Goal: Task Accomplishment & Management: Complete application form

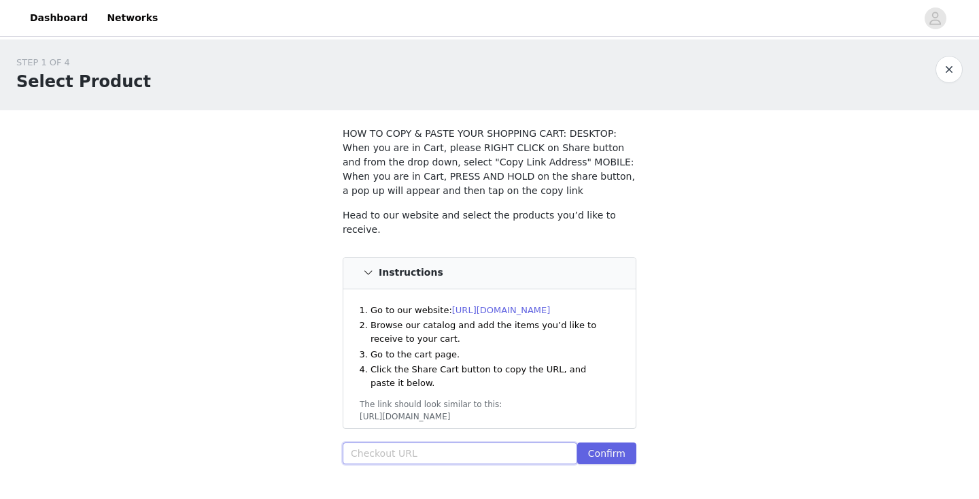
paste input "[URL][DOMAIN_NAME]"
type input "[URL][DOMAIN_NAME]"
click at [605, 446] on button "Confirm" at bounding box center [606, 453] width 59 height 22
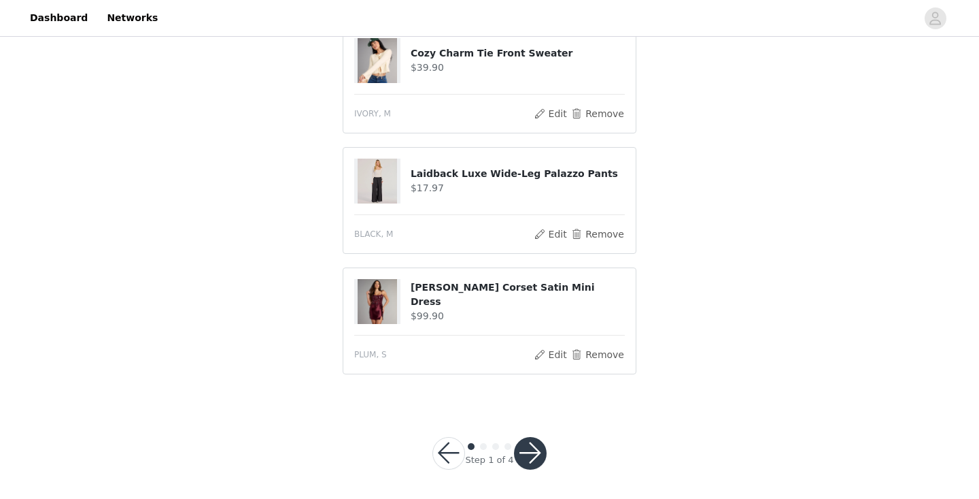
scroll to position [683, 0]
click at [528, 454] on button "button" at bounding box center [530, 453] width 33 height 33
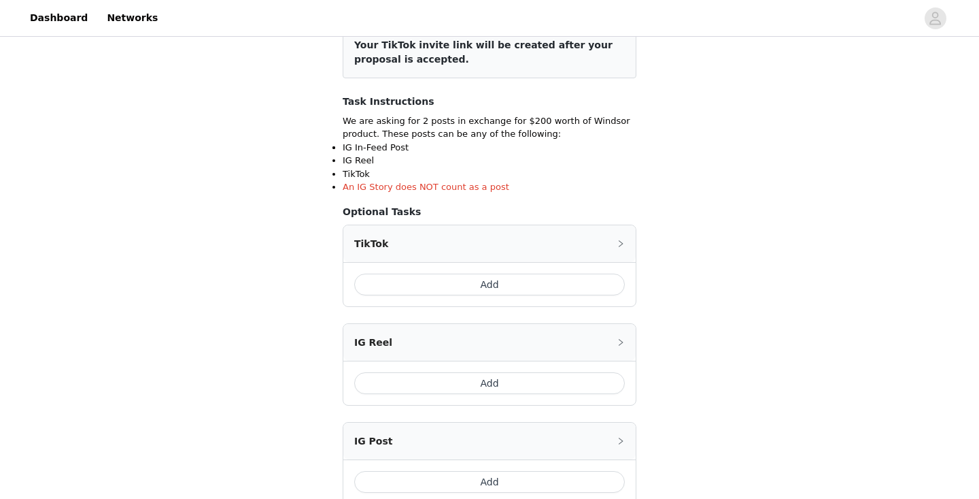
scroll to position [189, 0]
click at [499, 380] on button "Add" at bounding box center [489, 382] width 271 height 22
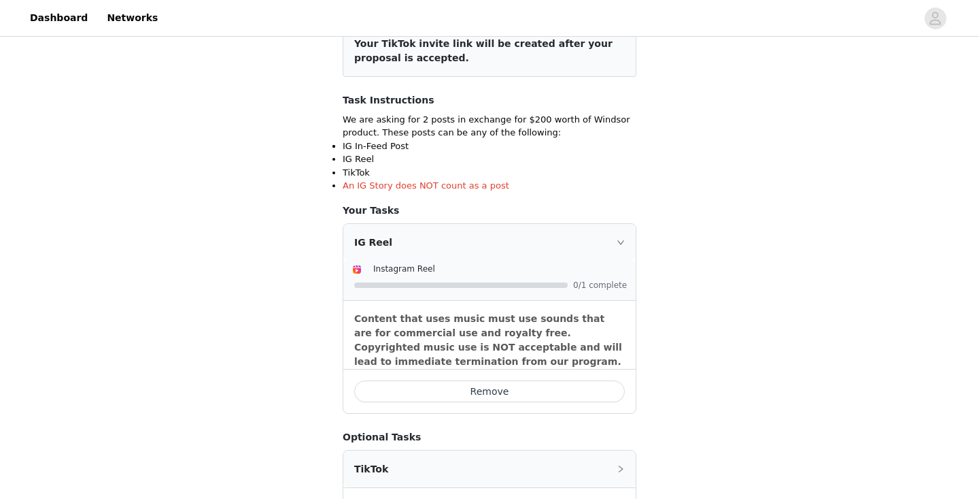
click at [539, 385] on button "Remove" at bounding box center [489, 391] width 271 height 22
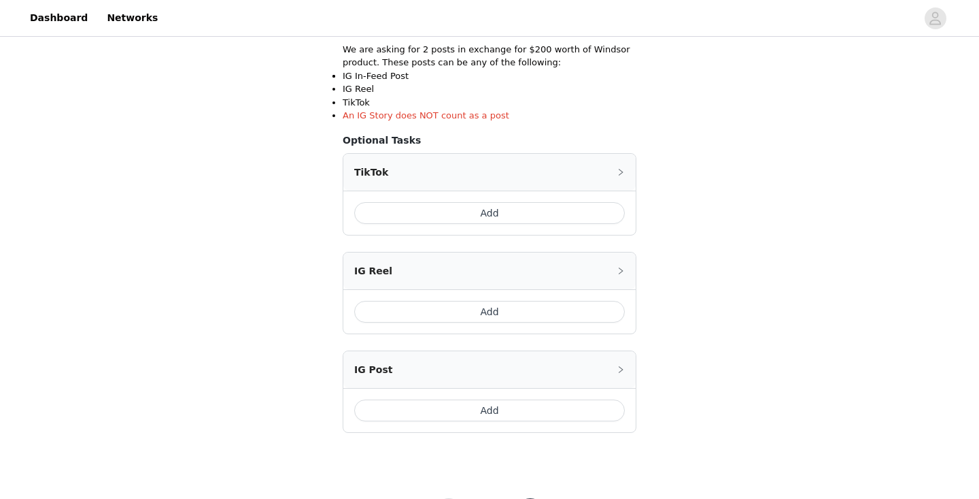
scroll to position [261, 0]
drag, startPoint x: 513, startPoint y: 307, endPoint x: 516, endPoint y: 228, distance: 79.6
click at [516, 228] on div "TikTok Add IG Reel Add IG Post Add" at bounding box center [490, 291] width 294 height 280
click at [504, 207] on button "Add" at bounding box center [489, 211] width 271 height 22
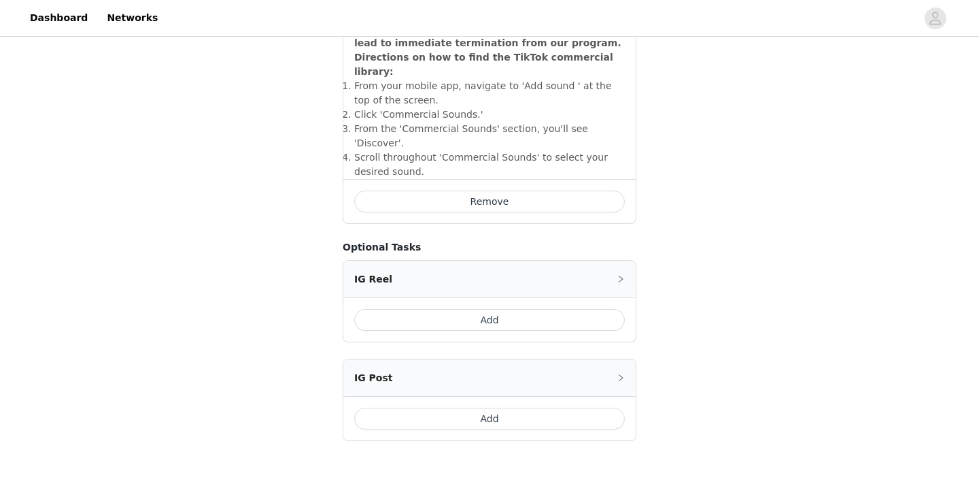
scroll to position [522, 0]
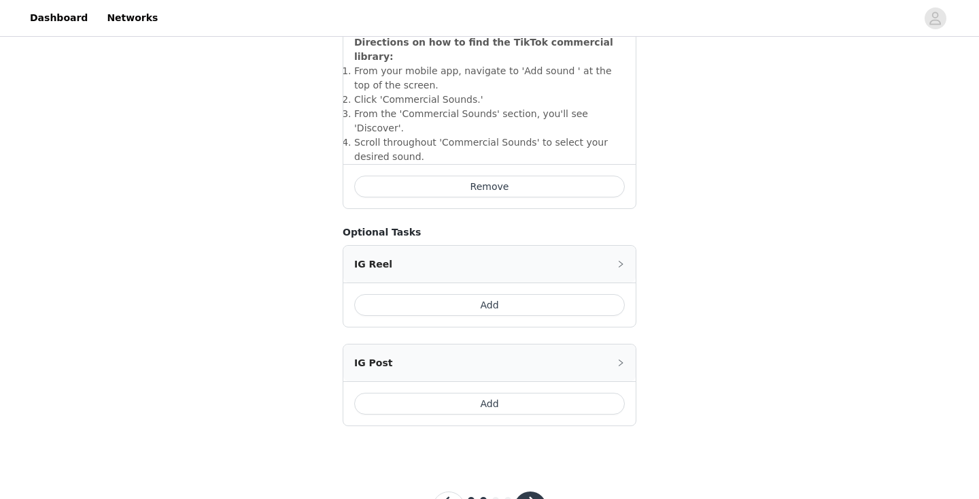
click at [492, 392] on button "Add" at bounding box center [489, 403] width 271 height 22
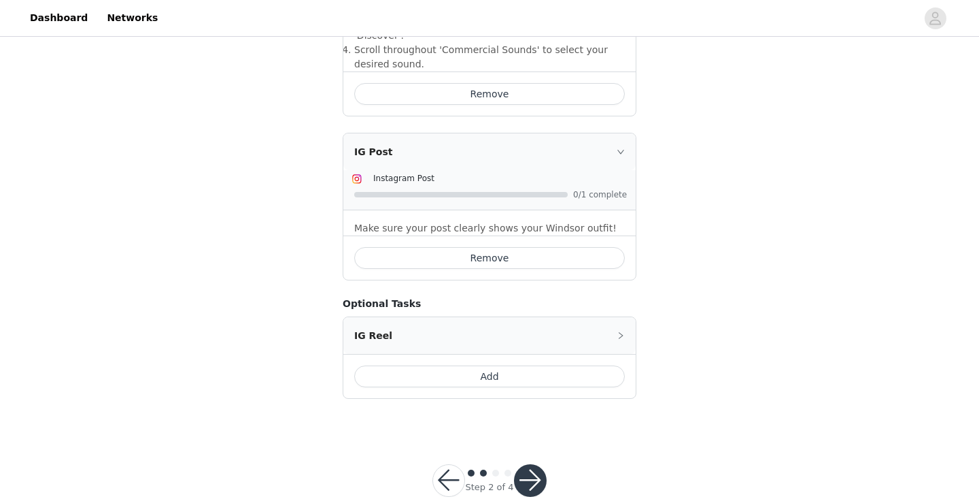
scroll to position [614, 0]
click at [529, 465] on button "button" at bounding box center [530, 481] width 33 height 33
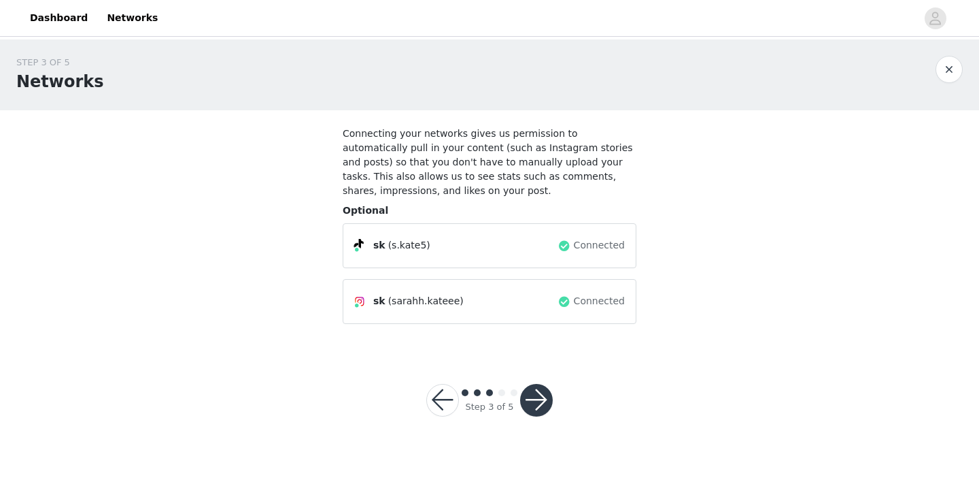
click at [537, 413] on button "button" at bounding box center [536, 400] width 33 height 33
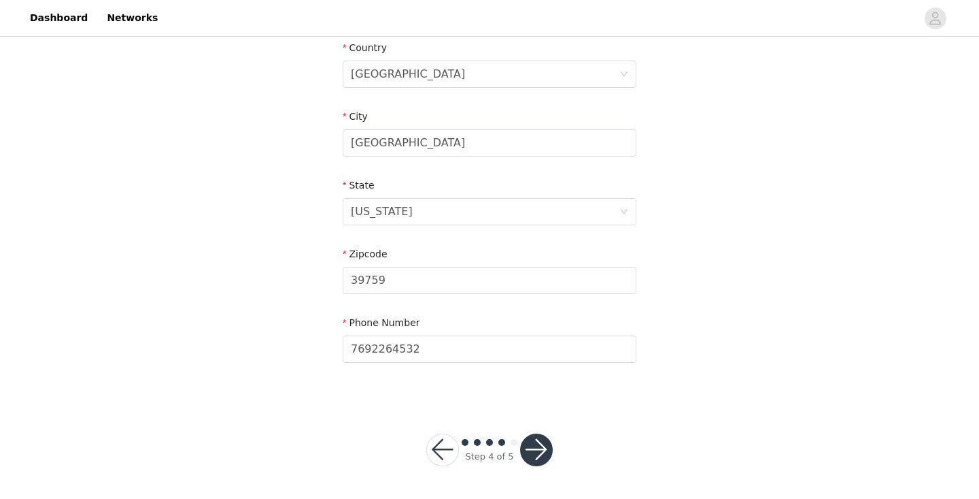
scroll to position [428, 0]
click at [544, 448] on button "button" at bounding box center [536, 450] width 33 height 33
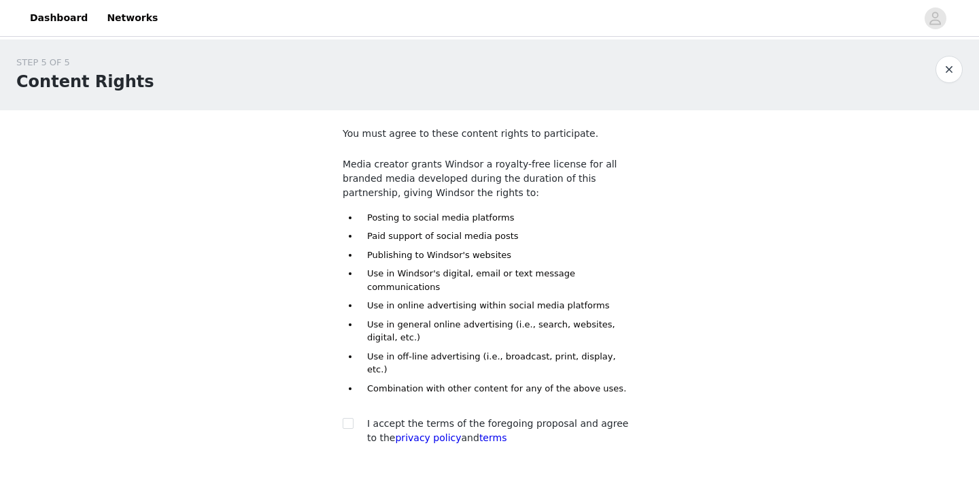
scroll to position [9, 0]
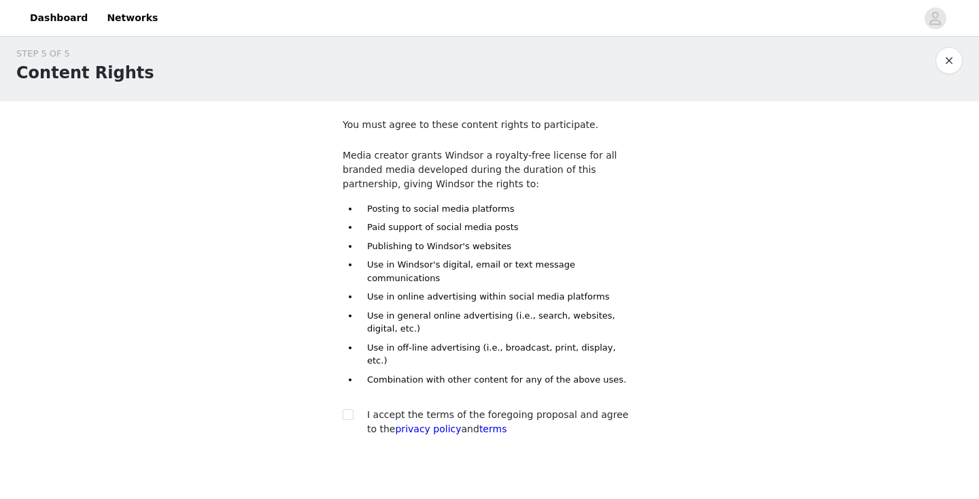
click at [505, 409] on span "I accept the terms of the foregoing proposal and agree to the privacy policy an…" at bounding box center [497, 421] width 261 height 25
click at [349, 409] on input "checkbox" at bounding box center [348, 414] width 10 height 10
checkbox input "true"
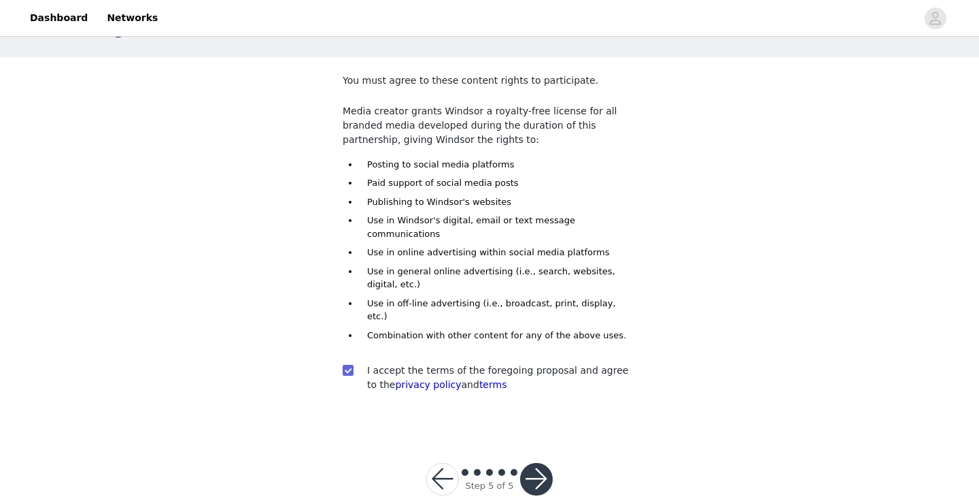
scroll to position [52, 0]
click at [533, 463] on button "button" at bounding box center [536, 479] width 33 height 33
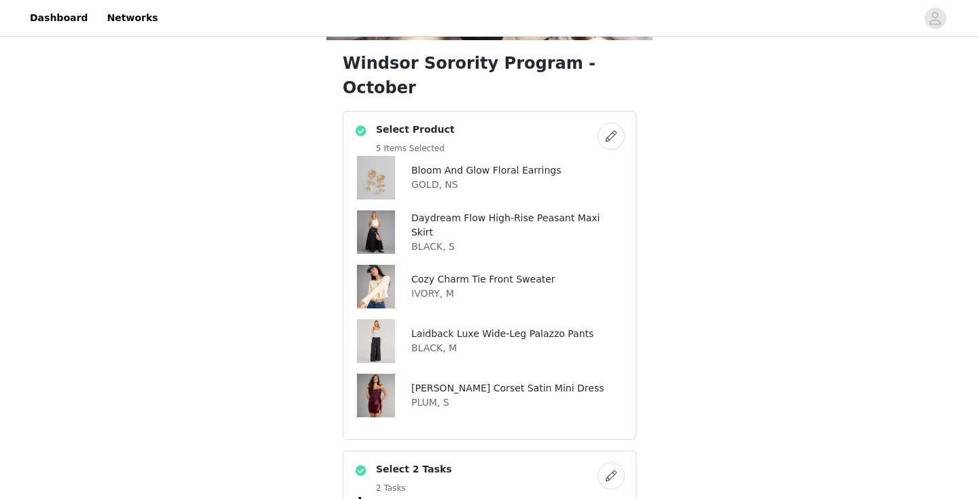
scroll to position [158, 0]
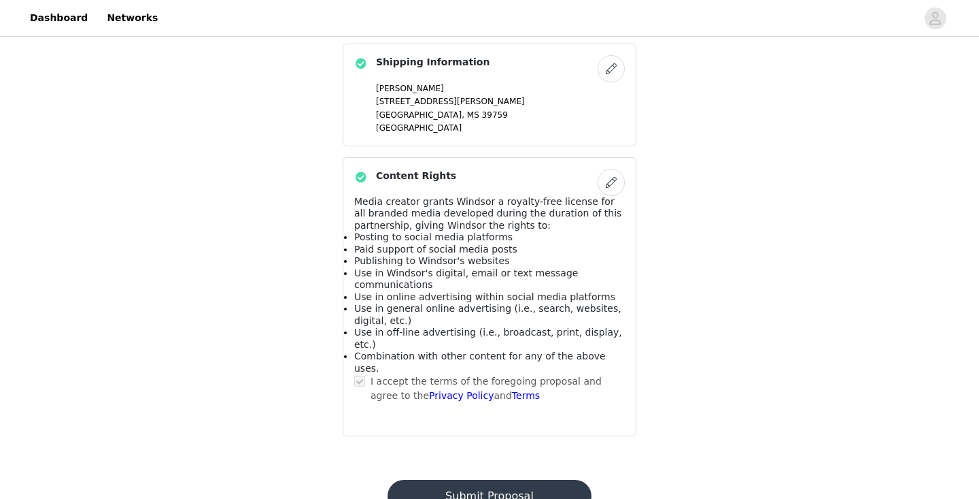
click at [524, 479] on button "Submit Proposal" at bounding box center [489, 495] width 203 height 33
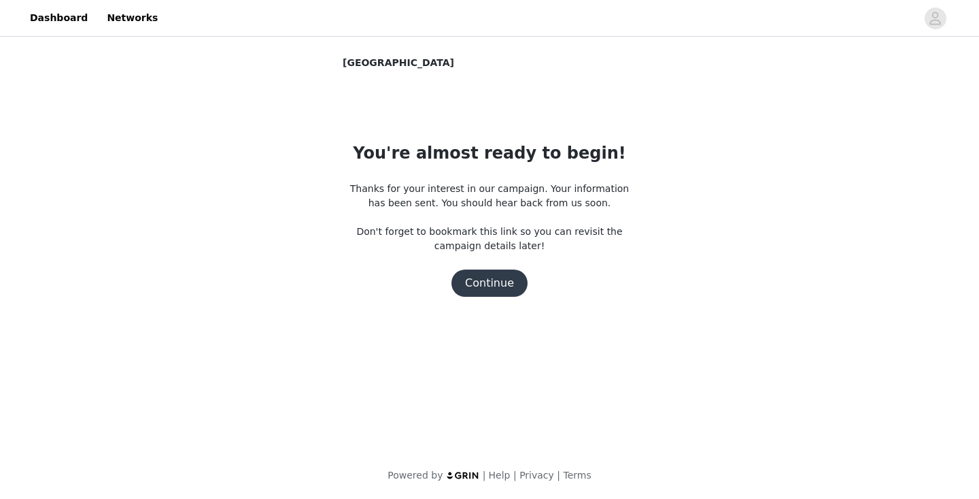
click at [503, 283] on button "Continue" at bounding box center [490, 282] width 76 height 27
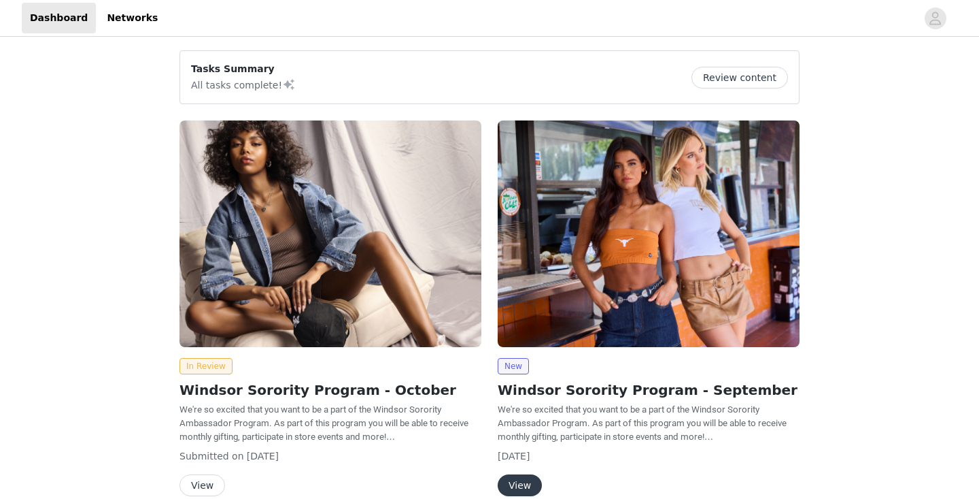
scroll to position [60, 0]
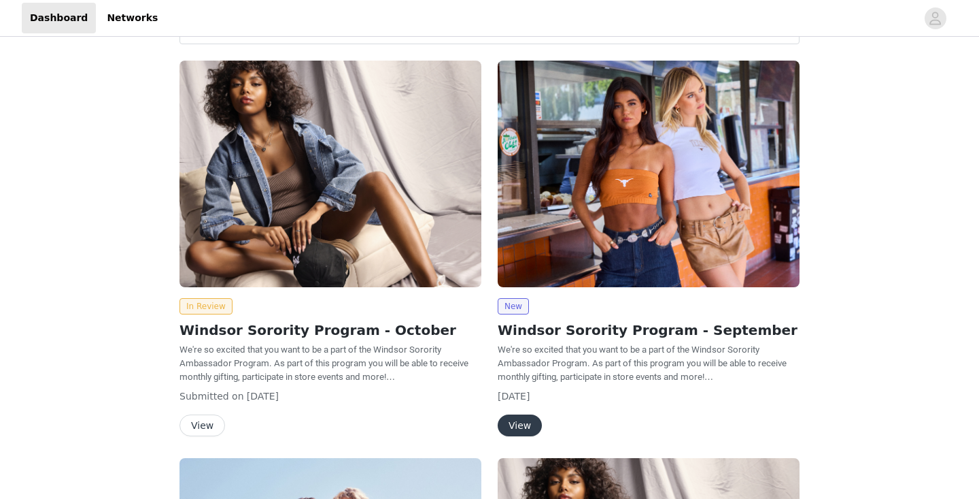
click at [209, 414] on button "View" at bounding box center [203, 425] width 46 height 22
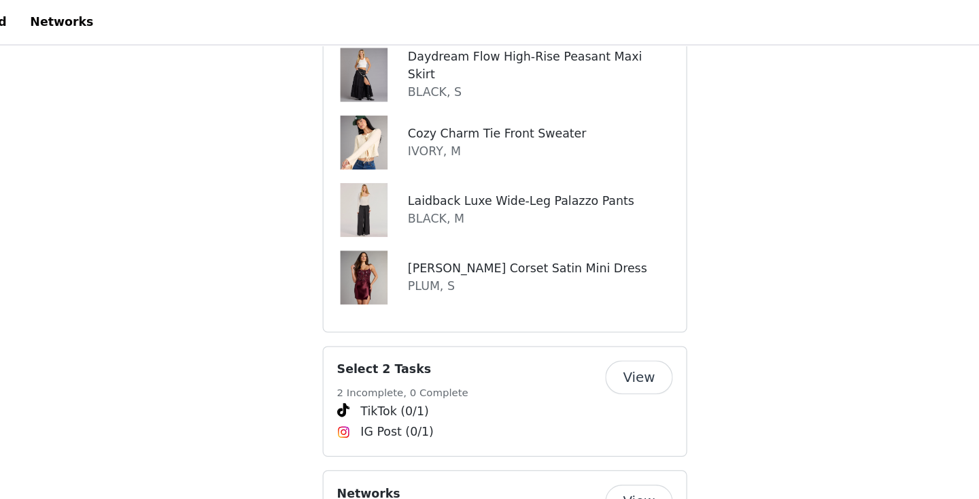
scroll to position [656, 0]
